Goal: Navigation & Orientation: Find specific page/section

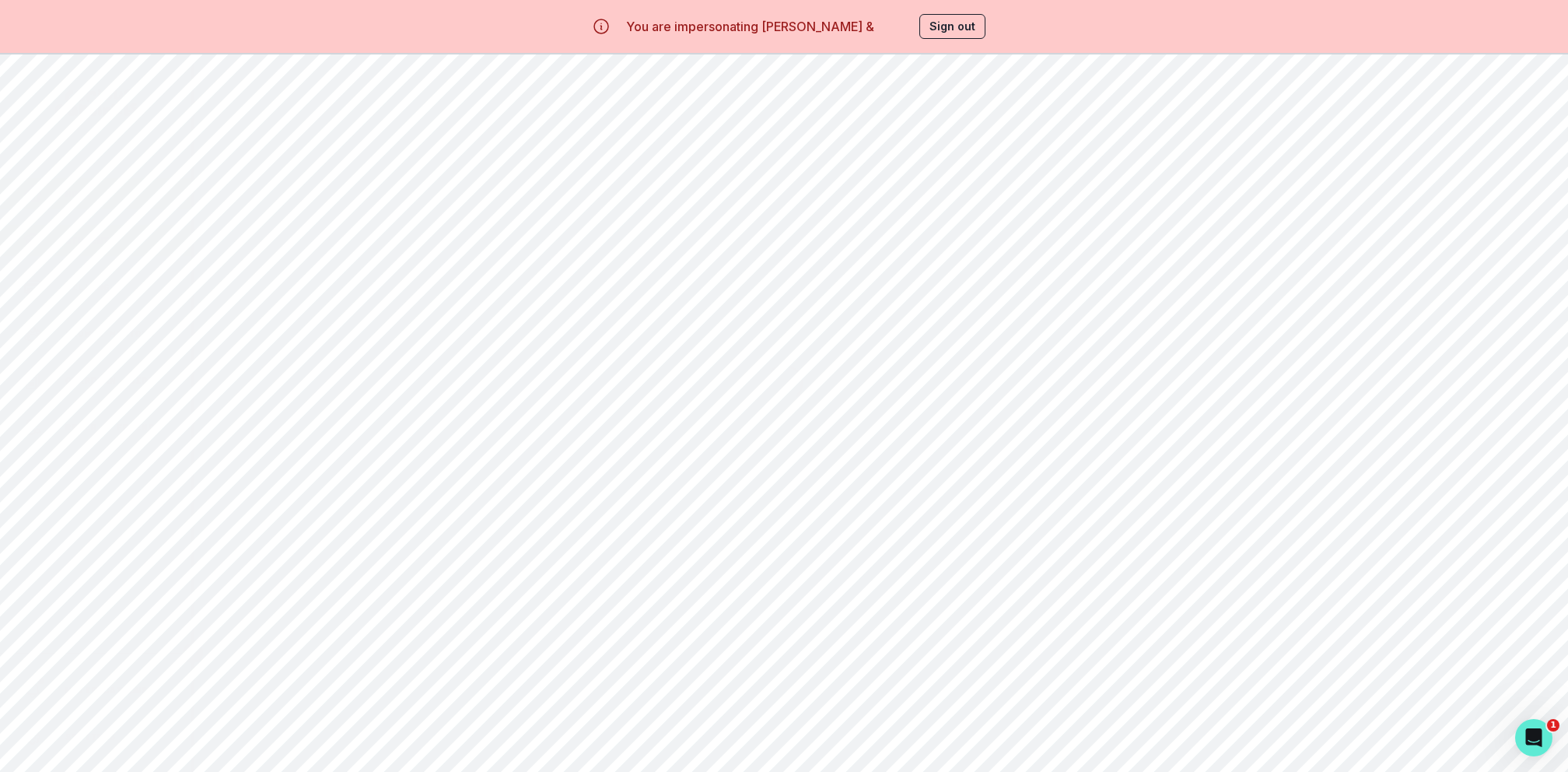
click at [26, 244] on icon "button" at bounding box center [33, 240] width 16 height 13
click at [1330, 406] on link "View Details" at bounding box center [1309, 405] width 76 height 13
click at [465, 214] on button "Session Notes" at bounding box center [464, 212] width 116 height 28
click at [150, 210] on div "Home Students Billing Browse Mentors Guardian Guide Refer a friend" at bounding box center [95, 310] width 191 height 264
click at [145, 200] on div "Home" at bounding box center [107, 193] width 168 height 18
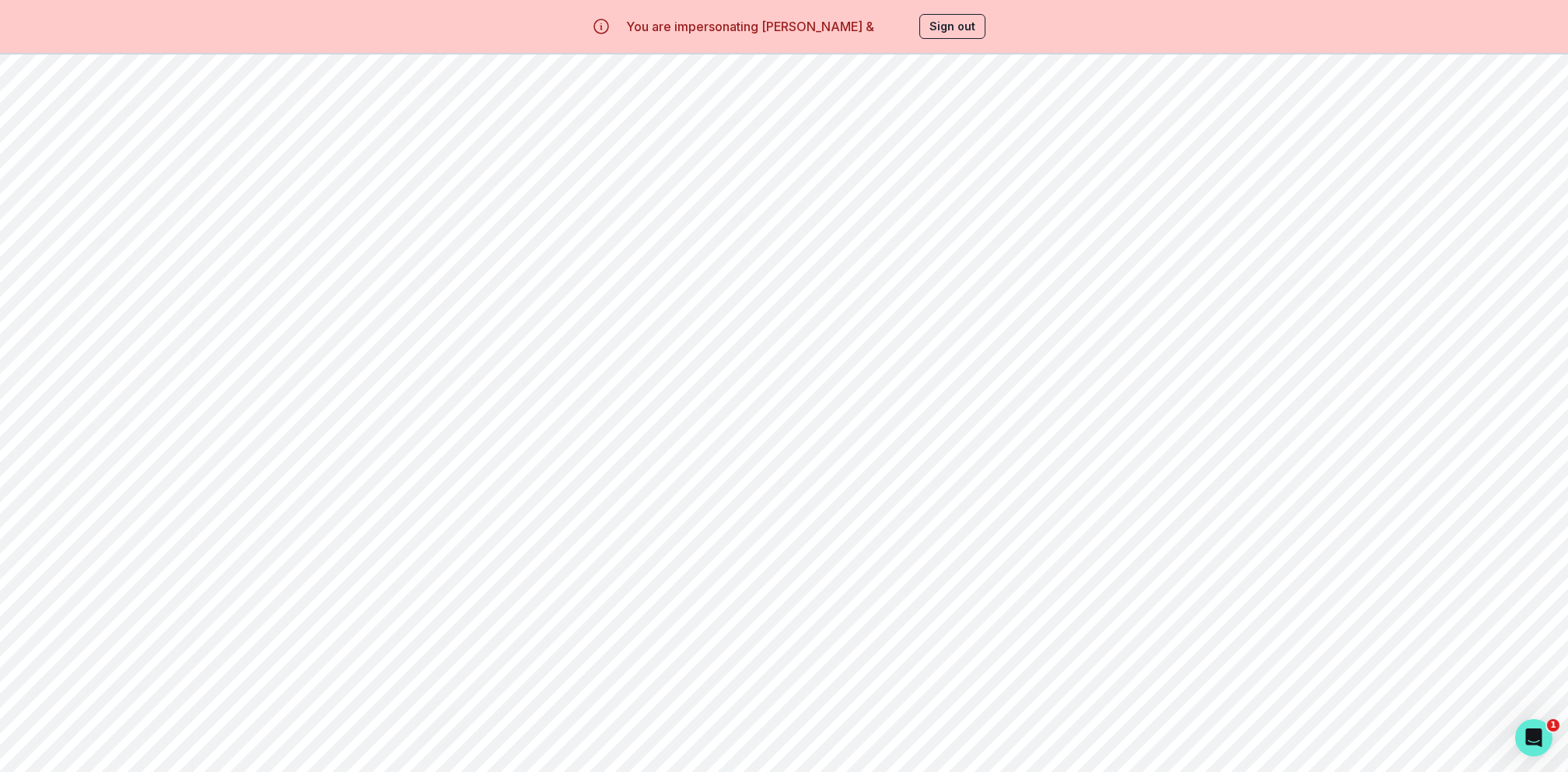
scroll to position [55, 0]
